Goal: Information Seeking & Learning: Compare options

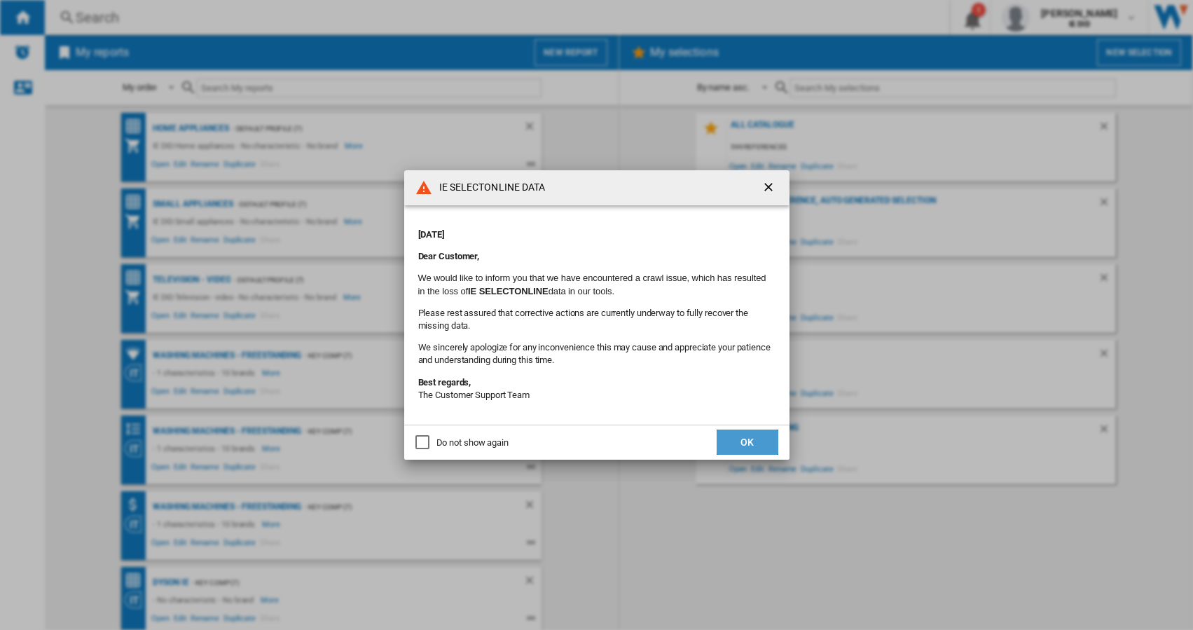
click at [755, 447] on button "OK" at bounding box center [748, 442] width 62 height 25
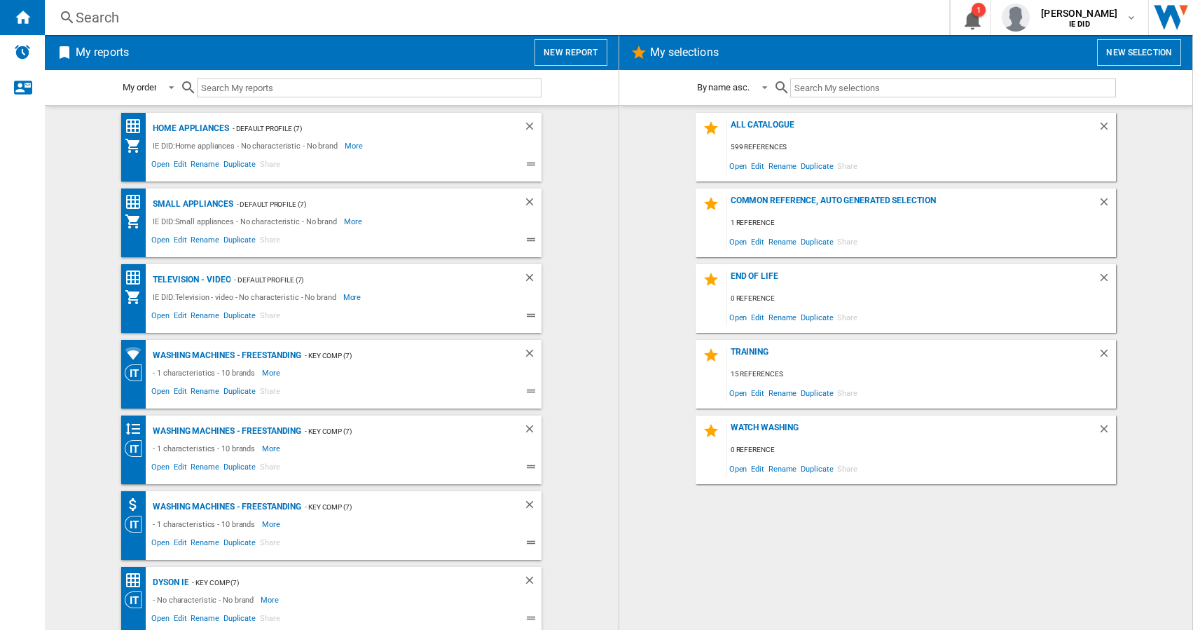
click at [190, 20] on div "Search" at bounding box center [494, 18] width 837 height 20
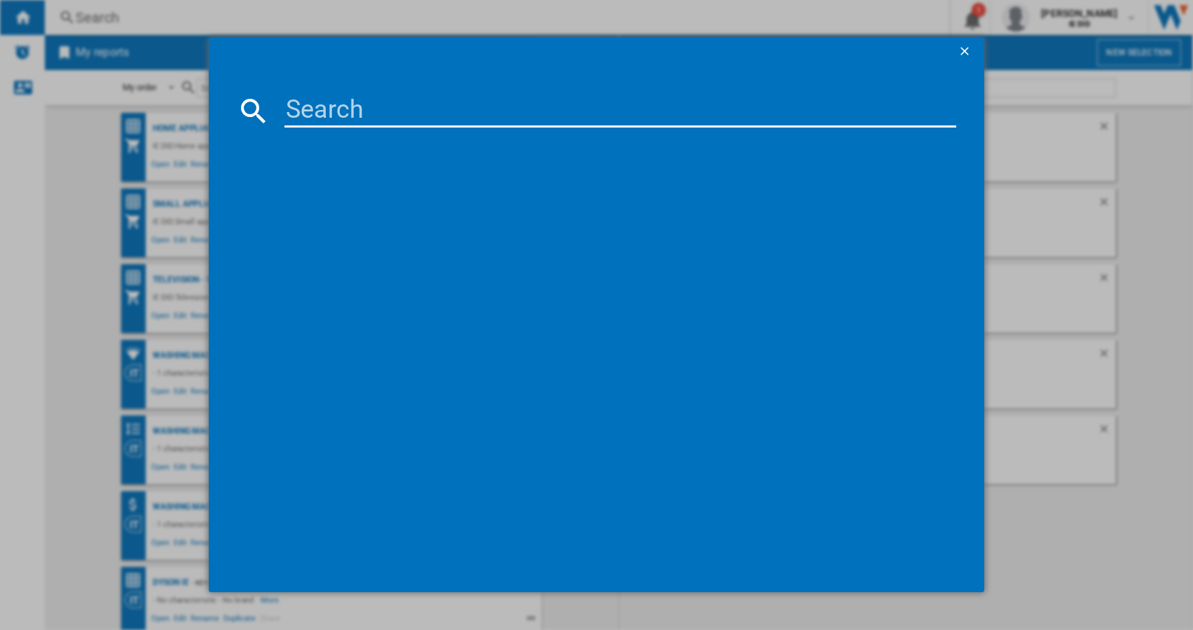
click at [303, 109] on input at bounding box center [621, 111] width 672 height 34
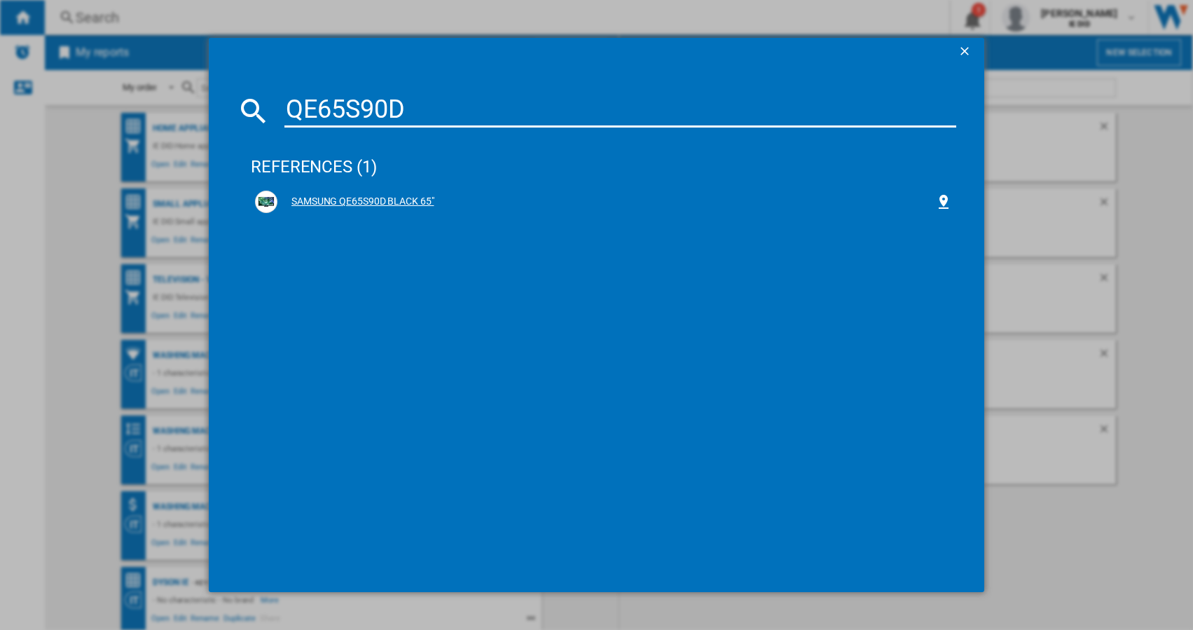
type input "QE65S90D"
click at [341, 199] on div "SAMSUNG QE65S90D BLACK 65"" at bounding box center [607, 202] width 658 height 14
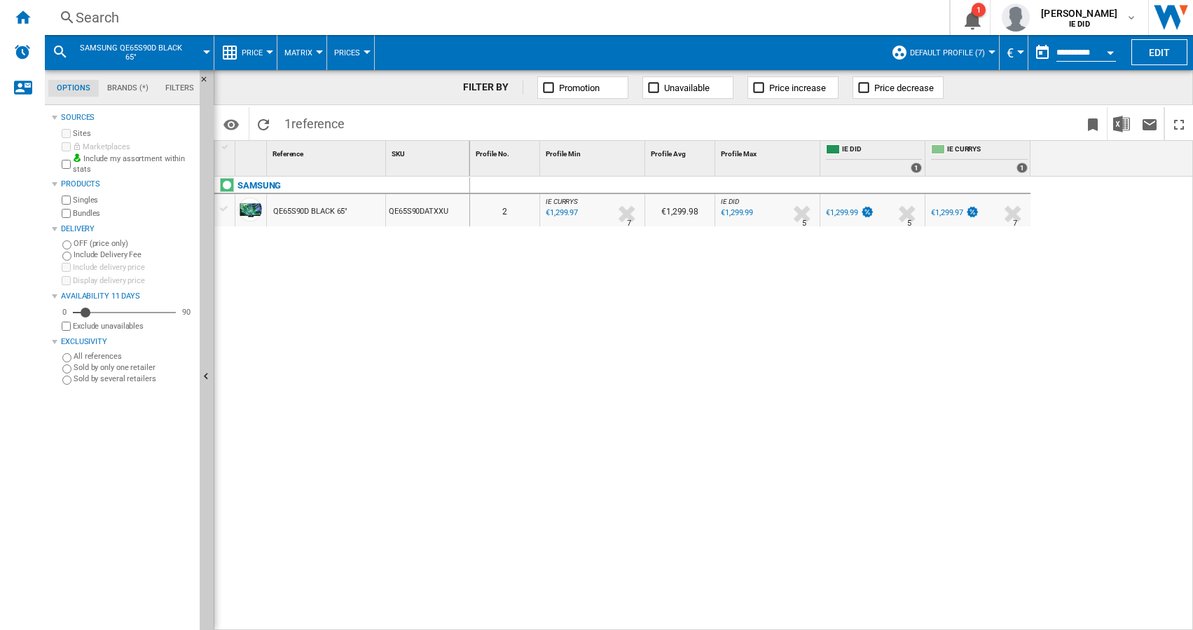
click at [951, 213] on div "€1,299.97" at bounding box center [947, 212] width 32 height 9
click at [320, 22] on div "Search" at bounding box center [494, 18] width 837 height 20
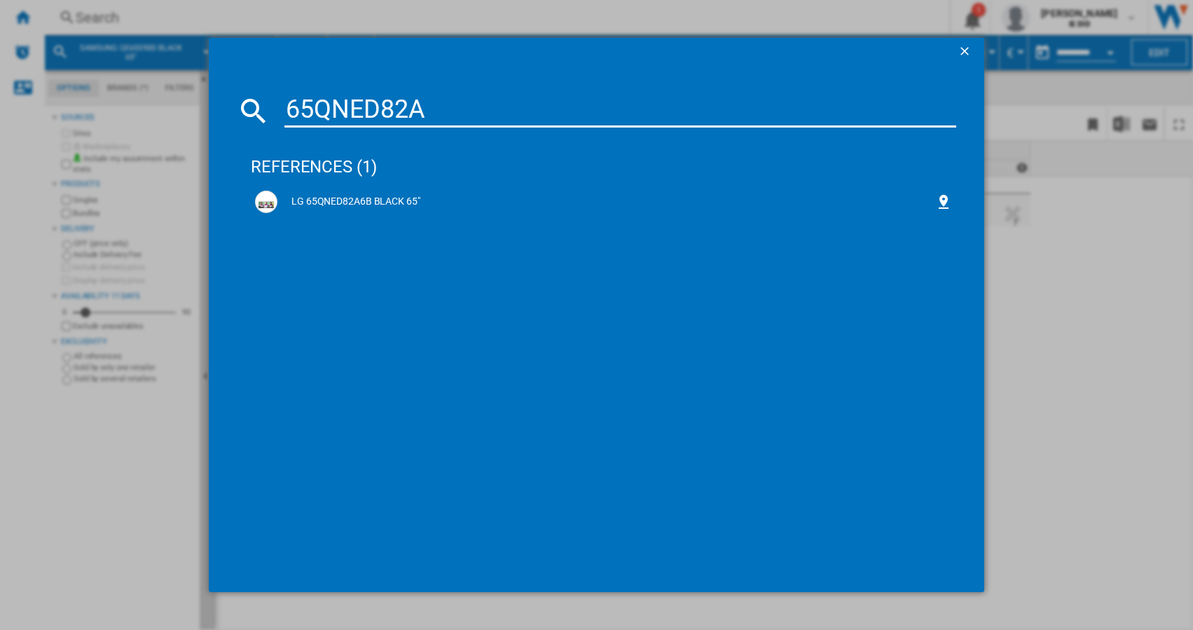
type input "65QNED82A"
click at [345, 200] on div "LG 65QNED82A6B BLACK 65"" at bounding box center [607, 202] width 658 height 14
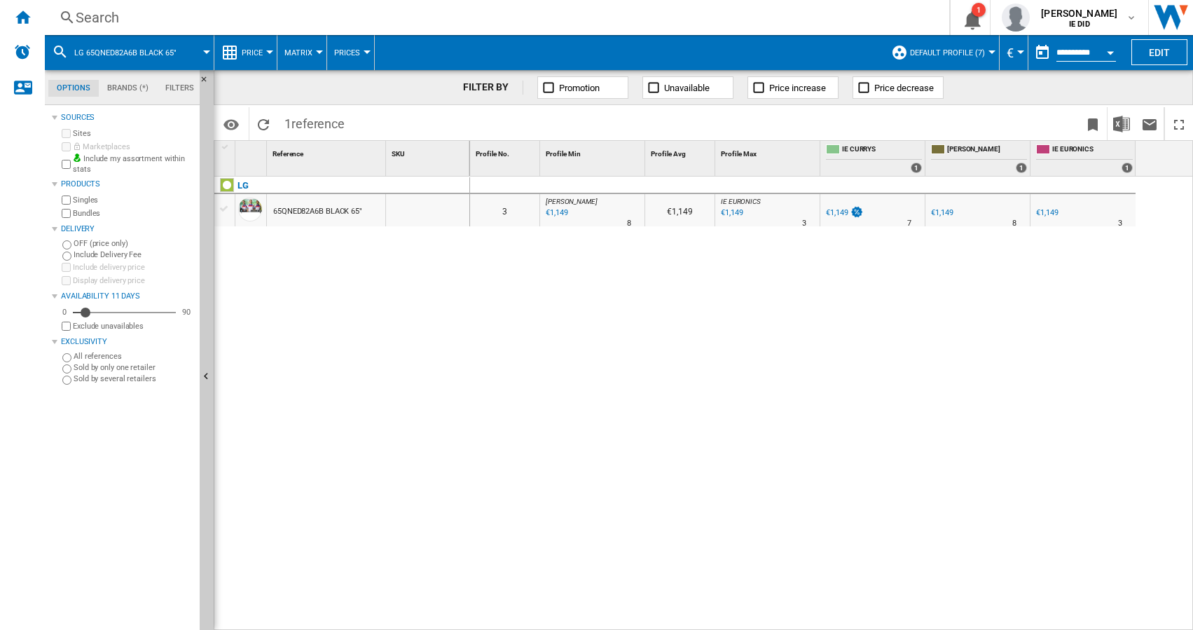
click at [559, 212] on div "€1,149" at bounding box center [556, 213] width 24 height 14
